Goal: Find specific page/section: Find specific page/section

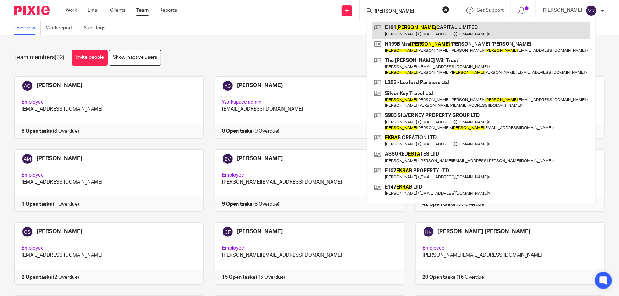
type input "[PERSON_NAME]"
click at [408, 27] on link at bounding box center [482, 30] width 218 height 16
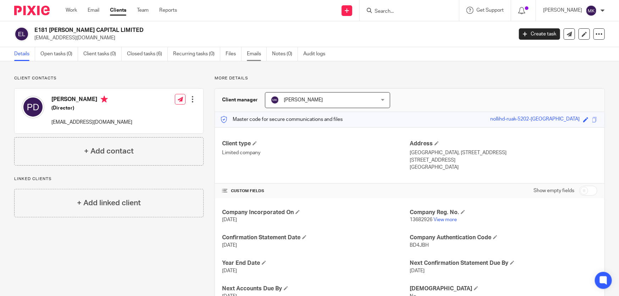
click at [256, 55] on link "Emails" at bounding box center [257, 54] width 20 height 14
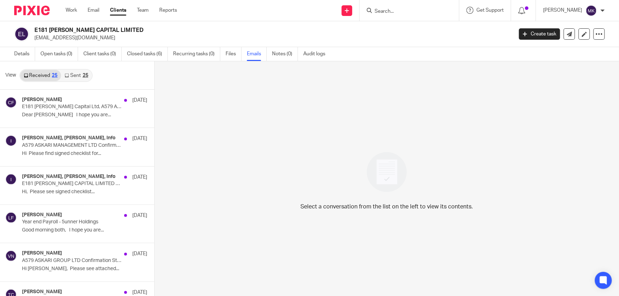
click at [83, 72] on link "Sent 25" at bounding box center [76, 75] width 31 height 11
